Goal: Find contact information: Find contact information

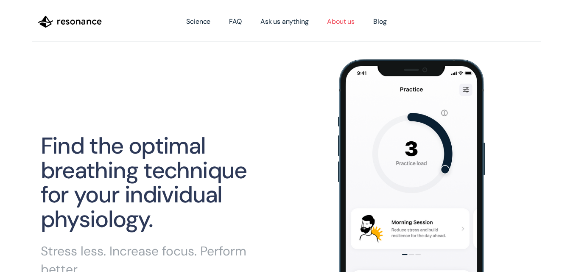
click at [335, 22] on link "About us" at bounding box center [341, 22] width 46 height 24
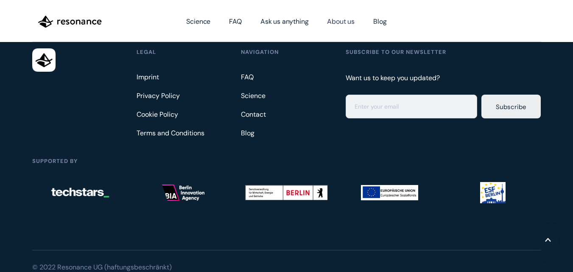
scroll to position [688, 0]
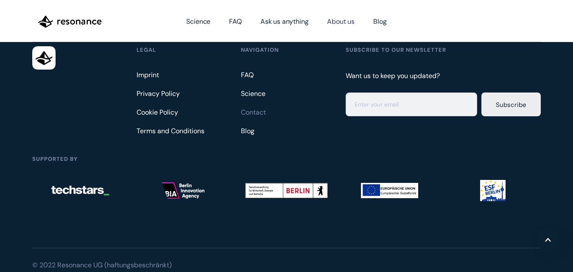
click at [258, 106] on link "Contact" at bounding box center [255, 113] width 28 height 14
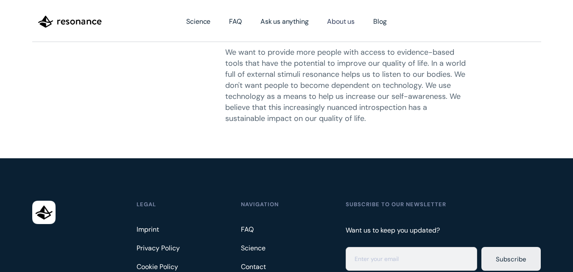
scroll to position [519, 0]
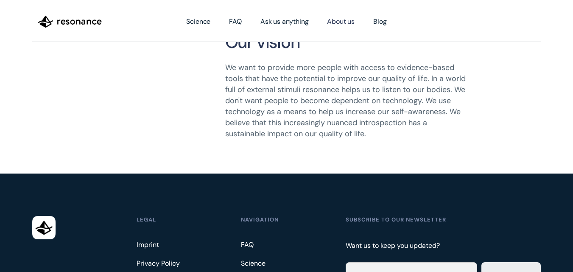
click at [71, 22] on img "home" at bounding box center [70, 21] width 64 height 14
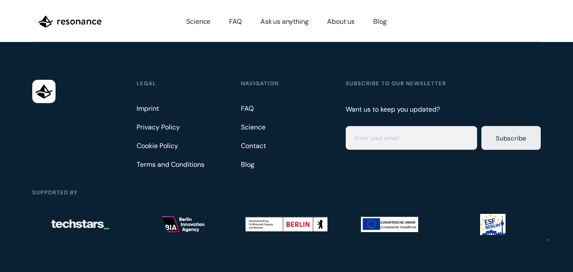
scroll to position [2333, 0]
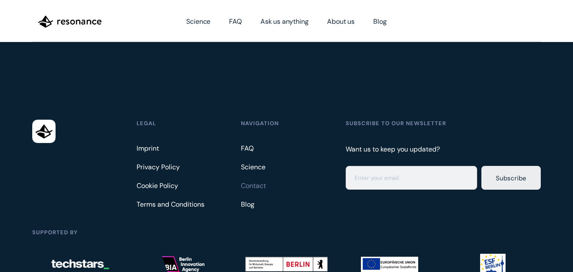
click at [255, 179] on link "Contact" at bounding box center [255, 186] width 28 height 14
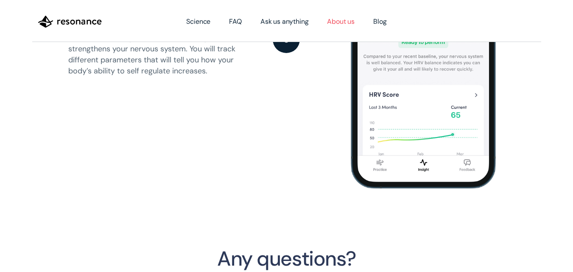
scroll to position [1570, 0]
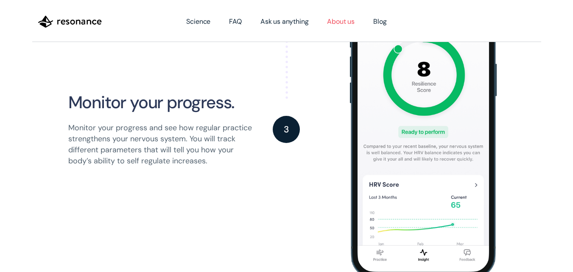
click at [345, 24] on link "About us" at bounding box center [341, 22] width 46 height 24
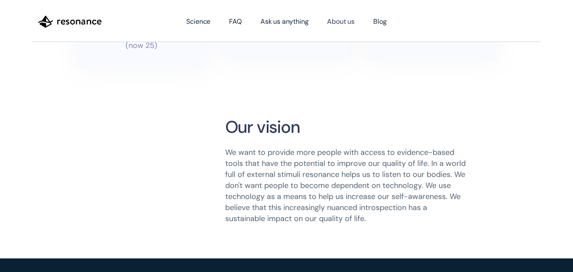
scroll to position [137, 0]
